Goal: Entertainment & Leisure: Consume media (video, audio)

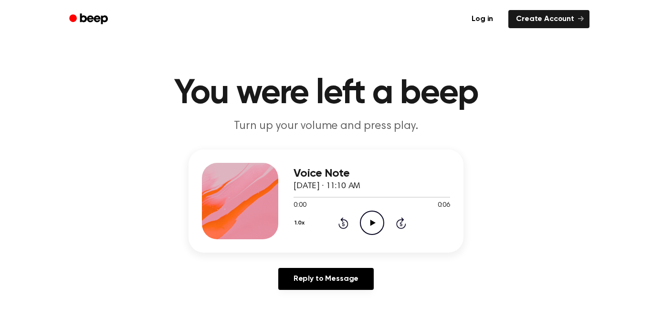
click at [369, 222] on icon "Play Audio" at bounding box center [372, 223] width 24 height 24
click at [363, 219] on icon "Pause Audio" at bounding box center [372, 223] width 24 height 24
click at [375, 222] on icon "Play Audio" at bounding box center [372, 223] width 24 height 24
click at [350, 223] on div "1.0x Rewind 5 seconds Play Audio Skip 5 seconds" at bounding box center [372, 223] width 157 height 24
click at [345, 224] on icon "Rewind 5 seconds" at bounding box center [343, 223] width 11 height 12
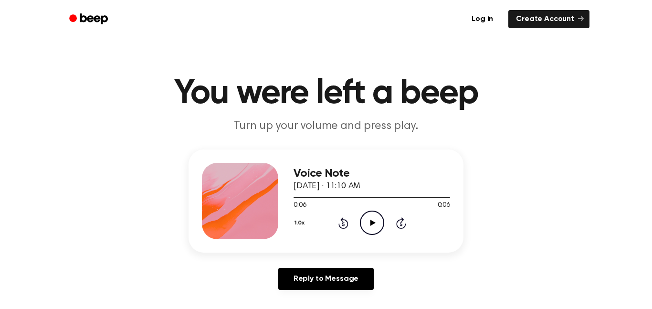
click at [345, 224] on icon "Rewind 5 seconds" at bounding box center [343, 223] width 11 height 12
click at [379, 228] on icon "Play Audio" at bounding box center [372, 223] width 24 height 24
click at [302, 217] on button "1.0x" at bounding box center [301, 223] width 14 height 16
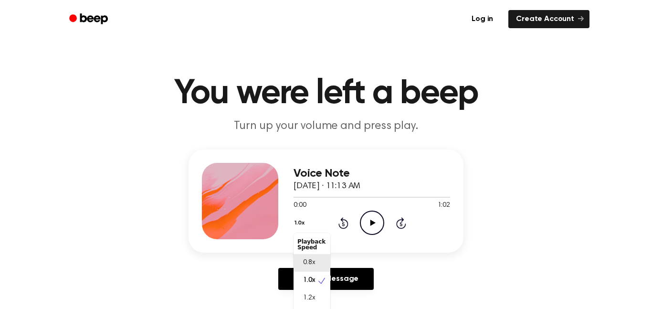
scroll to position [4, 0]
click at [305, 307] on span "1.5x" at bounding box center [309, 312] width 12 height 10
click at [378, 219] on icon "Play Audio" at bounding box center [372, 223] width 24 height 24
